Goal: Information Seeking & Learning: Learn about a topic

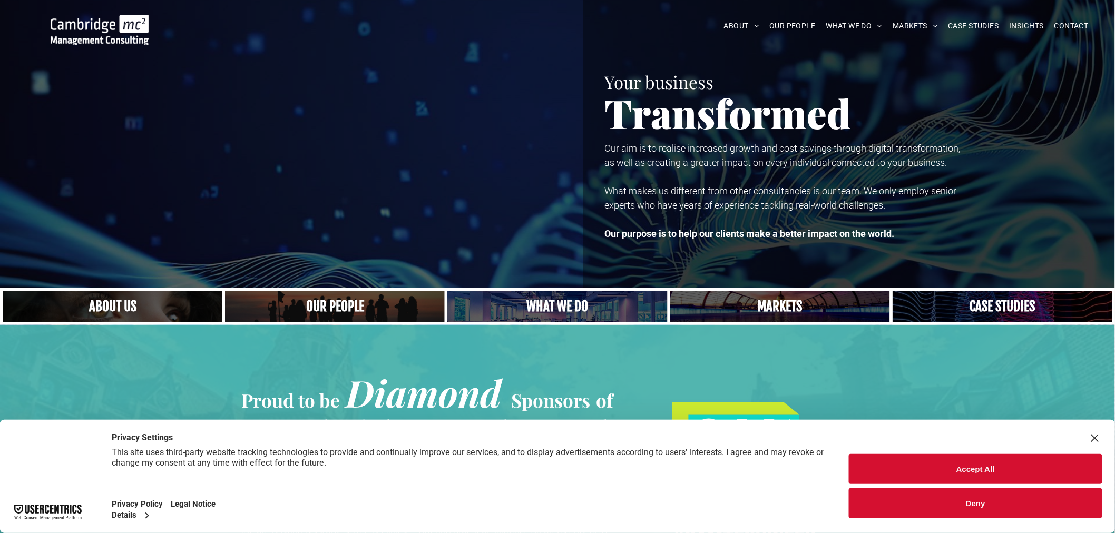
click at [1029, 502] on button "Deny" at bounding box center [975, 503] width 253 height 30
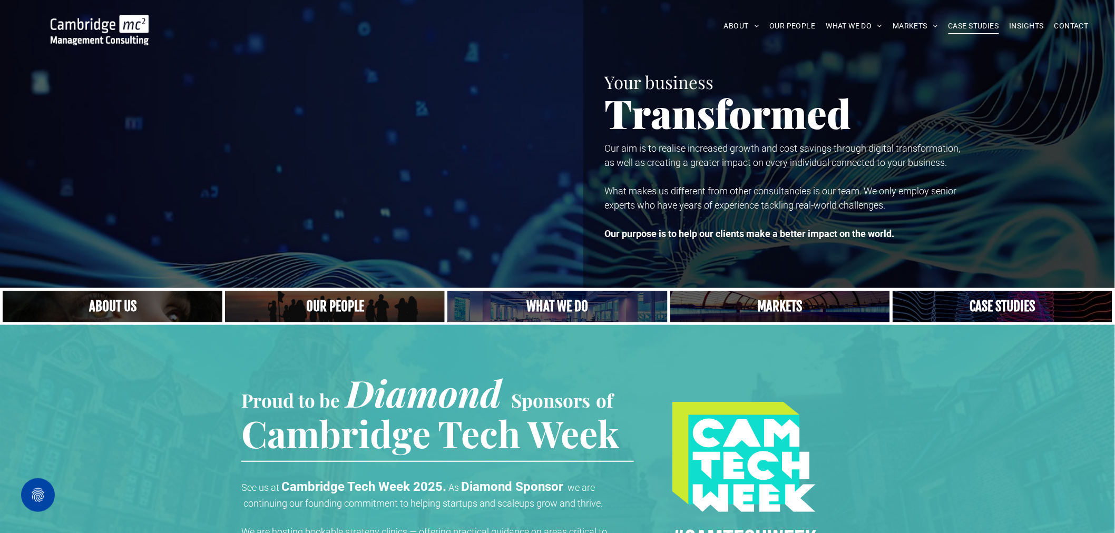
click at [957, 22] on span "CASE STUDIES" at bounding box center [973, 26] width 51 height 16
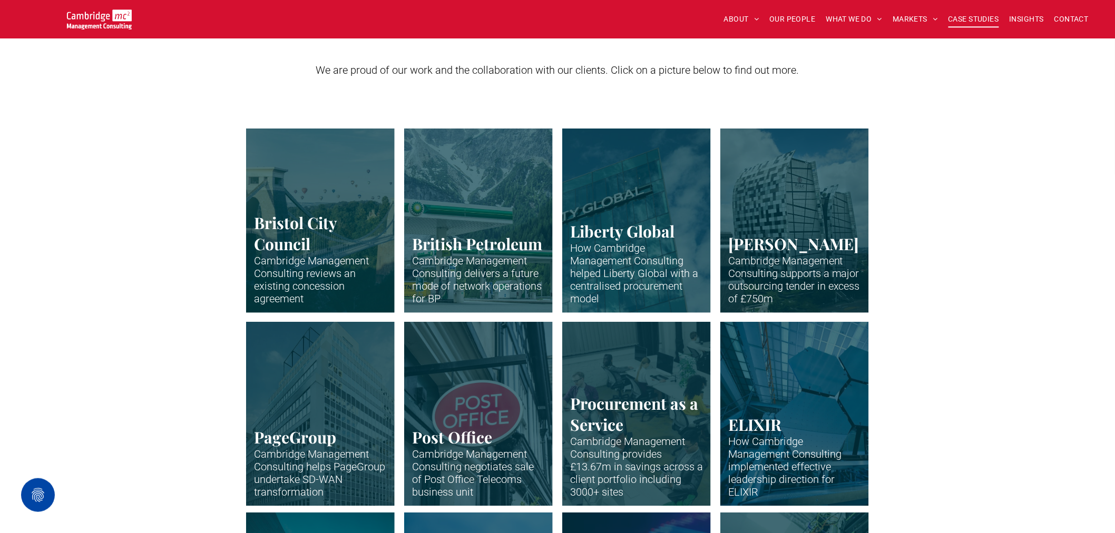
scroll to position [351, 0]
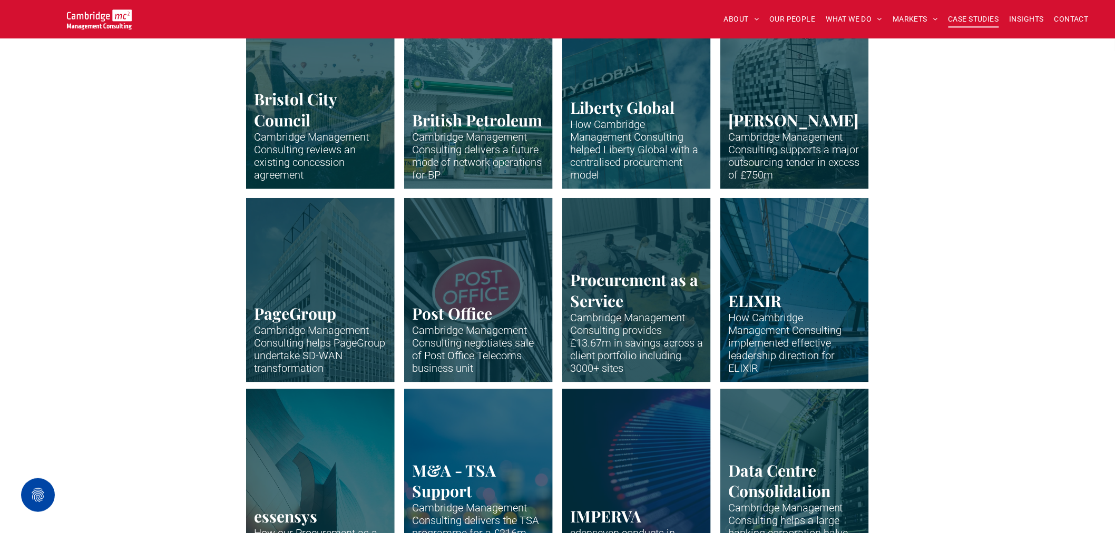
click at [356, 145] on link "Clifton suspension bridge in Bristol with many hot air balloons over the trees" at bounding box center [321, 96] width 158 height 195
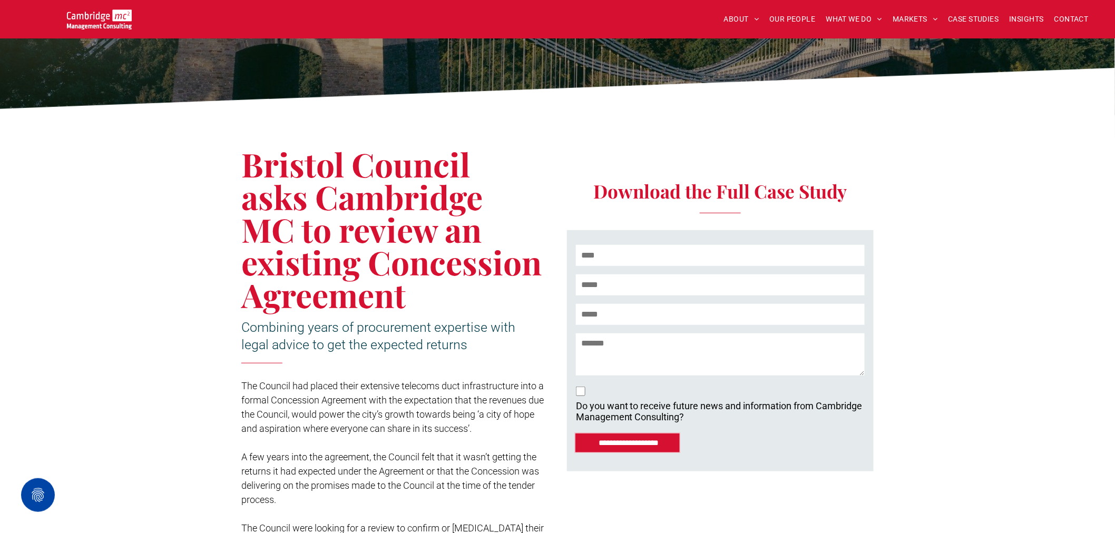
scroll to position [175, 0]
